Goal: Contribute content: Contribute content

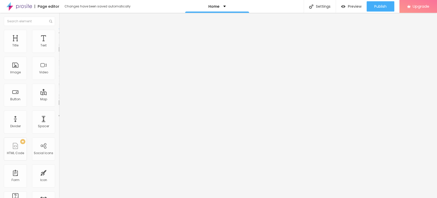
click at [59, 44] on span "Change image" at bounding box center [72, 42] width 27 height 4
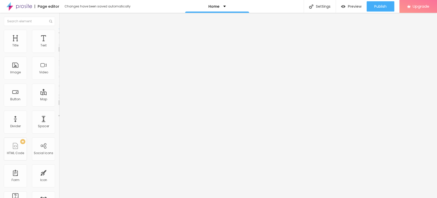
click at [59, 35] on li "Style" at bounding box center [88, 32] width 59 height 5
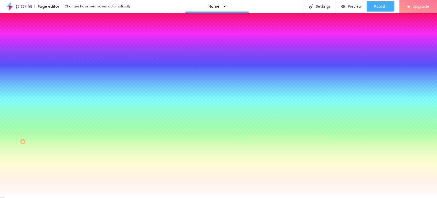
click at [59, 30] on li "Content" at bounding box center [88, 27] width 59 height 5
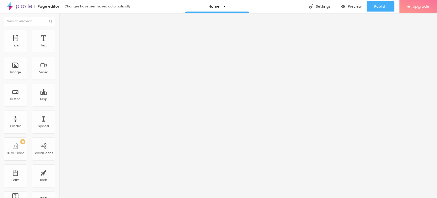
click at [59, 35] on li "Advanced" at bounding box center [88, 37] width 59 height 5
click at [59, 28] on li "Content" at bounding box center [88, 27] width 59 height 5
click at [59, 16] on button "Edit Coluna" at bounding box center [88, 19] width 59 height 12
click at [50, 45] on div "Text" at bounding box center [43, 41] width 23 height 23
click at [224, 5] on div "Home" at bounding box center [217, 6] width 64 height 13
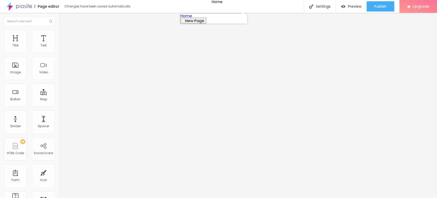
click at [204, 23] on span "New Page" at bounding box center [194, 20] width 19 height 5
type input "About Us"
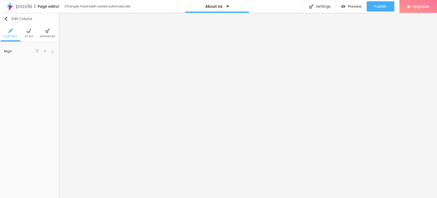
click at [5, 19] on img "button" at bounding box center [6, 19] width 4 height 4
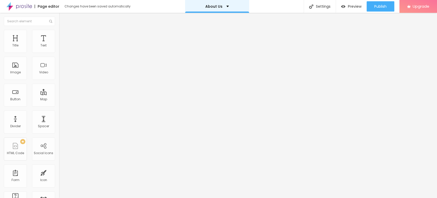
click at [224, 5] on div "About Us" at bounding box center [218, 7] width 24 height 4
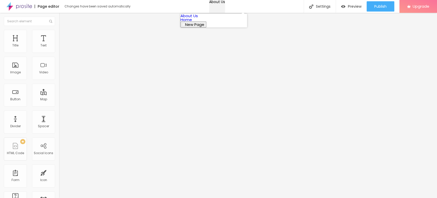
click at [224, 4] on div "About Us" at bounding box center [217, 2] width 16 height 4
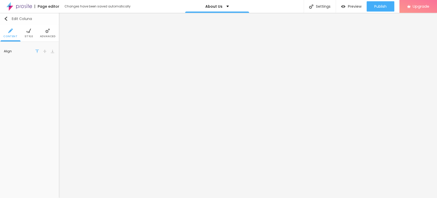
click at [4, 17] on img "button" at bounding box center [6, 19] width 4 height 4
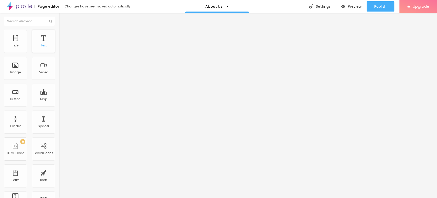
click at [47, 45] on div "Text" at bounding box center [43, 41] width 23 height 23
click at [36, 40] on div "Text" at bounding box center [43, 41] width 23 height 23
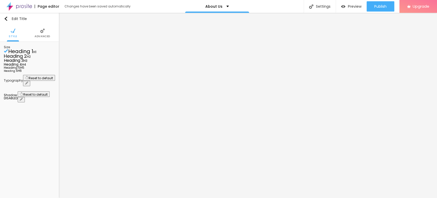
click at [33, 55] on span "Heading 1" at bounding box center [20, 51] width 25 height 7
click at [27, 55] on span "Heading 1" at bounding box center [20, 51] width 25 height 7
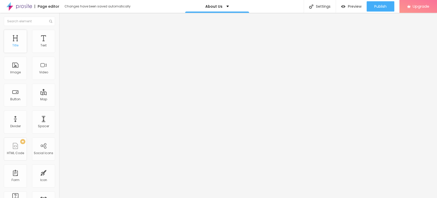
click at [15, 40] on div "Title" at bounding box center [15, 41] width 23 height 23
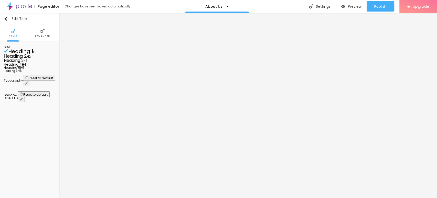
click at [21, 55] on span "Heading 1" at bounding box center [20, 51] width 25 height 7
click at [27, 59] on span "Heading 2" at bounding box center [15, 56] width 23 height 6
click at [29, 55] on span "Heading 1" at bounding box center [16, 51] width 25 height 7
click at [33, 55] on span "Heading 1" at bounding box center [20, 51] width 25 height 7
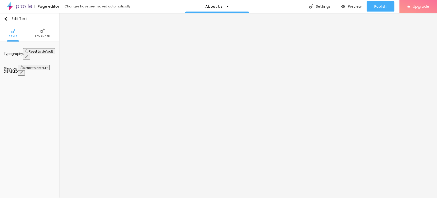
click at [49, 5] on div "Page editor" at bounding box center [47, 7] width 25 height 4
click at [14, 15] on button "Edit Text" at bounding box center [29, 19] width 59 height 12
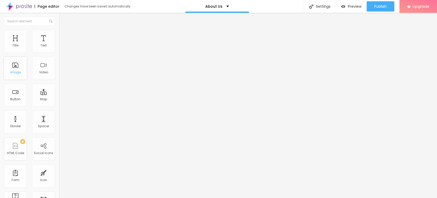
click at [16, 65] on div "Image" at bounding box center [15, 68] width 23 height 23
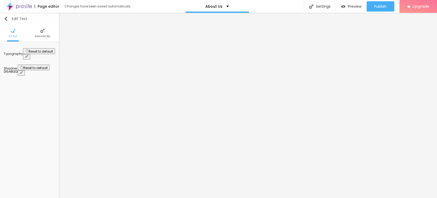
click at [5, 19] on img "button" at bounding box center [6, 19] width 4 height 4
click at [4, 18] on img "button" at bounding box center [6, 19] width 4 height 4
click at [380, 6] on span "Publish" at bounding box center [381, 6] width 12 height 4
click at [349, 35] on link "View page" at bounding box center [366, 35] width 46 height 3
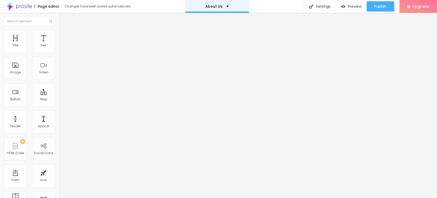
click at [223, 5] on div "About Us" at bounding box center [218, 7] width 24 height 4
click at [50, 8] on div "Page editor" at bounding box center [47, 7] width 25 height 4
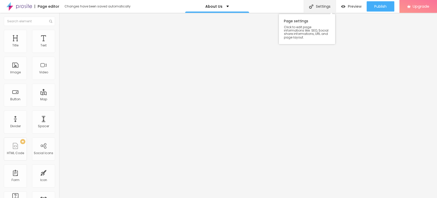
click at [327, 8] on div "Settings" at bounding box center [320, 6] width 32 height 13
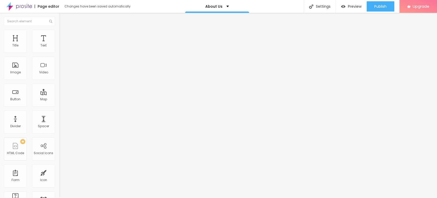
click at [53, 2] on div "Page editor Changes have been saved automatically" at bounding box center [65, 6] width 131 height 13
click at [228, 9] on div "About Us" at bounding box center [217, 6] width 64 height 13
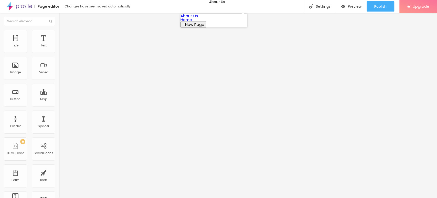
click at [192, 22] on link "Home" at bounding box center [187, 19] width 12 height 5
drag, startPoint x: 12, startPoint y: 0, endPoint x: 100, endPoint y: 10, distance: 88.7
click at [100, 10] on div "Page editor Changes have been saved automatically" at bounding box center [65, 6] width 131 height 13
click at [43, 5] on div "Page editor" at bounding box center [47, 7] width 25 height 4
click at [48, 6] on div "Page editor" at bounding box center [47, 7] width 25 height 4
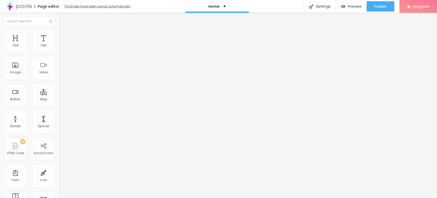
click at [118, 5] on div "Changes have been saved automatically" at bounding box center [98, 6] width 66 height 3
